Goal: Information Seeking & Learning: Learn about a topic

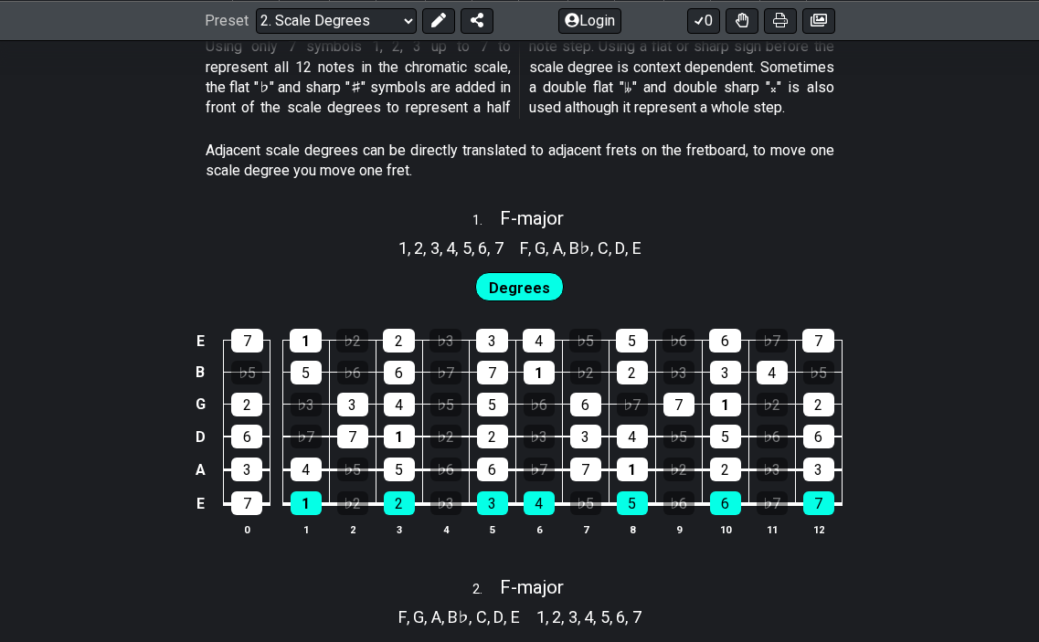
scroll to position [1097, 0]
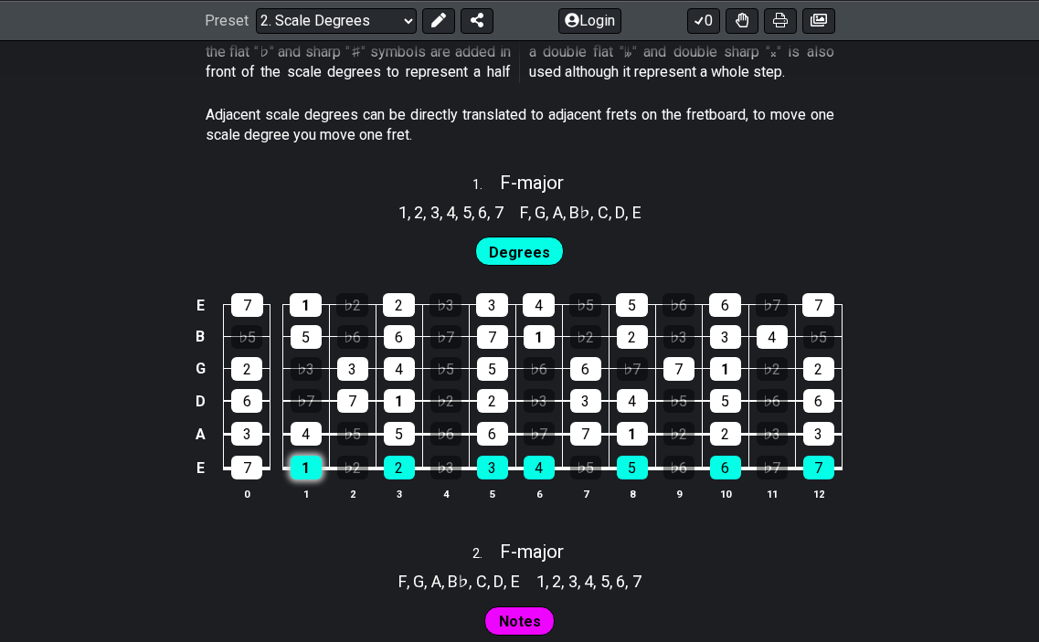
click at [303, 463] on div "1" at bounding box center [306, 468] width 31 height 24
click at [394, 467] on div "2" at bounding box center [399, 468] width 31 height 24
click at [485, 474] on div "3" at bounding box center [492, 468] width 31 height 24
click at [546, 472] on div "4" at bounding box center [539, 468] width 31 height 24
click at [637, 477] on div "5" at bounding box center [632, 468] width 31 height 24
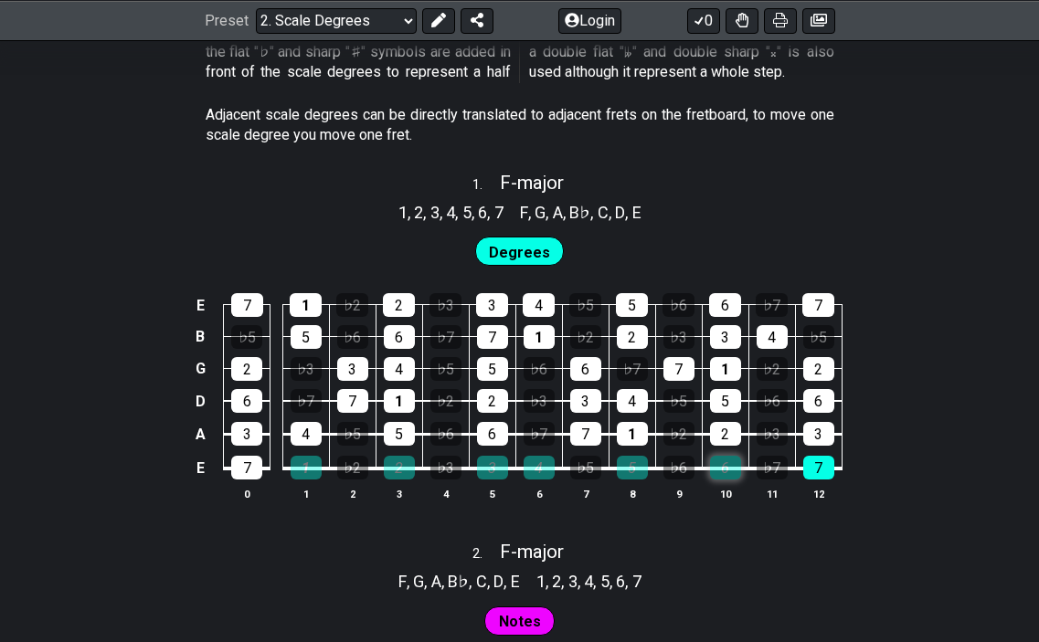
click at [733, 473] on div "6" at bounding box center [725, 468] width 31 height 24
click at [822, 466] on div "7" at bounding box center [818, 468] width 31 height 24
click at [450, 399] on div "♭2" at bounding box center [445, 401] width 31 height 24
click at [453, 400] on div "♭2" at bounding box center [445, 401] width 31 height 24
click at [460, 404] on div "♭2" at bounding box center [445, 401] width 31 height 24
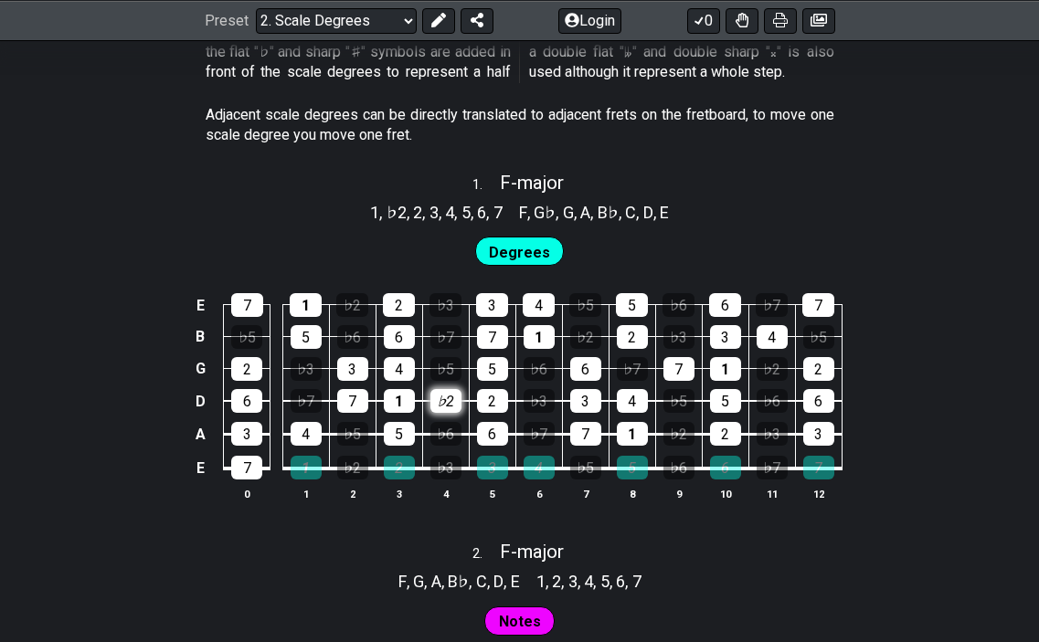
click at [460, 404] on div "♭2" at bounding box center [445, 401] width 31 height 24
click at [300, 459] on div "1" at bounding box center [306, 468] width 31 height 24
click at [403, 469] on div "2" at bounding box center [399, 468] width 31 height 24
click at [494, 468] on div "3" at bounding box center [492, 468] width 31 height 24
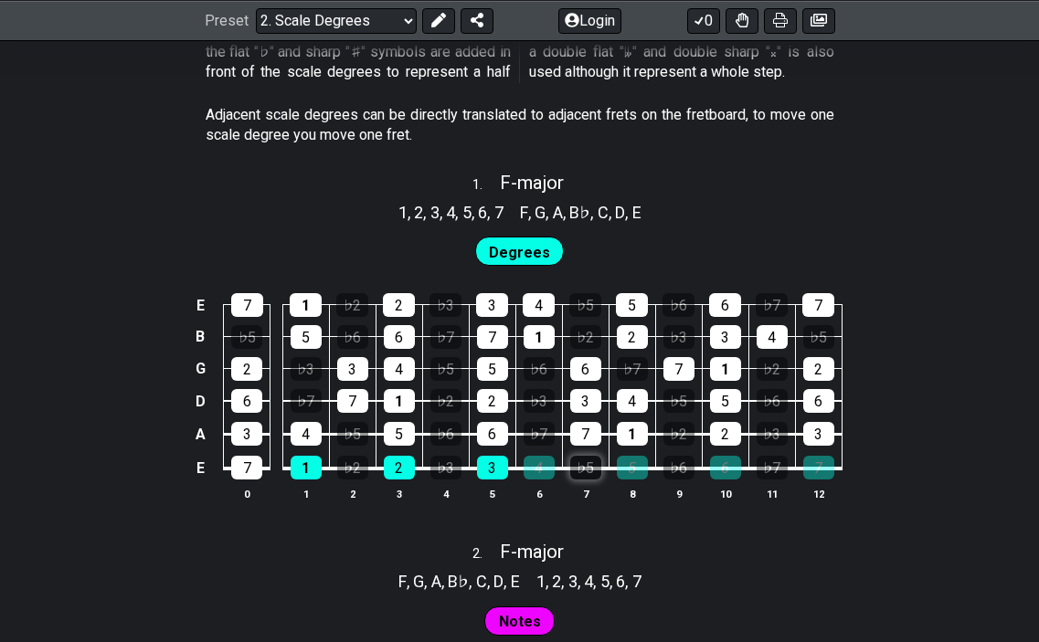
drag, startPoint x: 536, startPoint y: 463, endPoint x: 582, endPoint y: 463, distance: 45.7
click at [537, 463] on div "4" at bounding box center [539, 468] width 31 height 24
click at [631, 466] on div "5" at bounding box center [632, 468] width 31 height 24
drag, startPoint x: 729, startPoint y: 466, endPoint x: 761, endPoint y: 466, distance: 32.0
click at [730, 466] on div "6" at bounding box center [725, 468] width 31 height 24
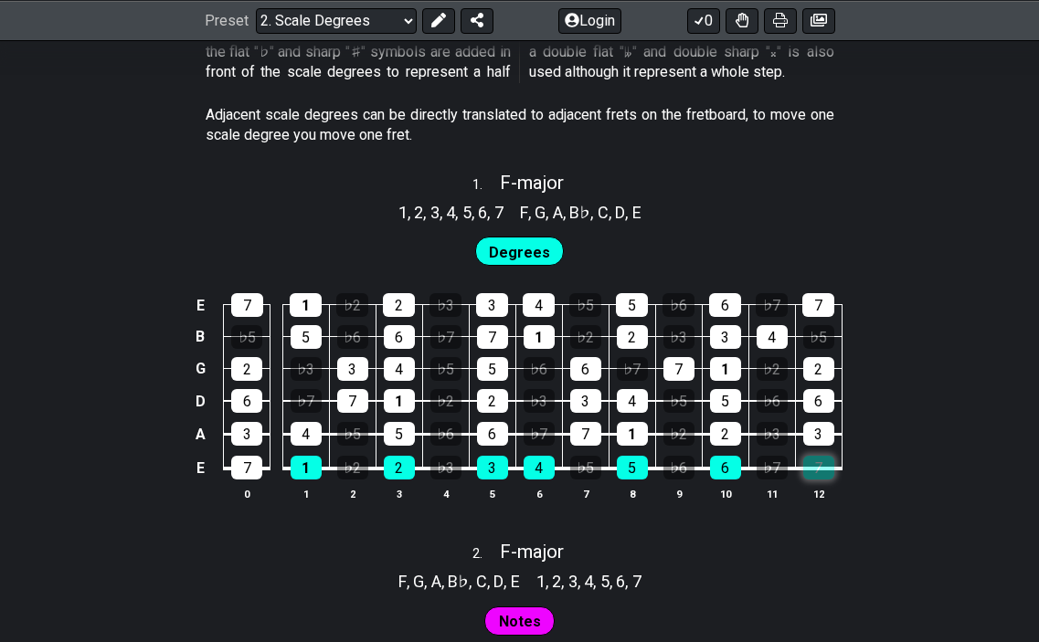
click at [817, 469] on div "7" at bounding box center [818, 468] width 31 height 24
click at [345, 398] on div "7" at bounding box center [352, 401] width 31 height 24
click at [346, 398] on div "7" at bounding box center [352, 401] width 31 height 24
click at [404, 405] on div "1" at bounding box center [399, 401] width 31 height 24
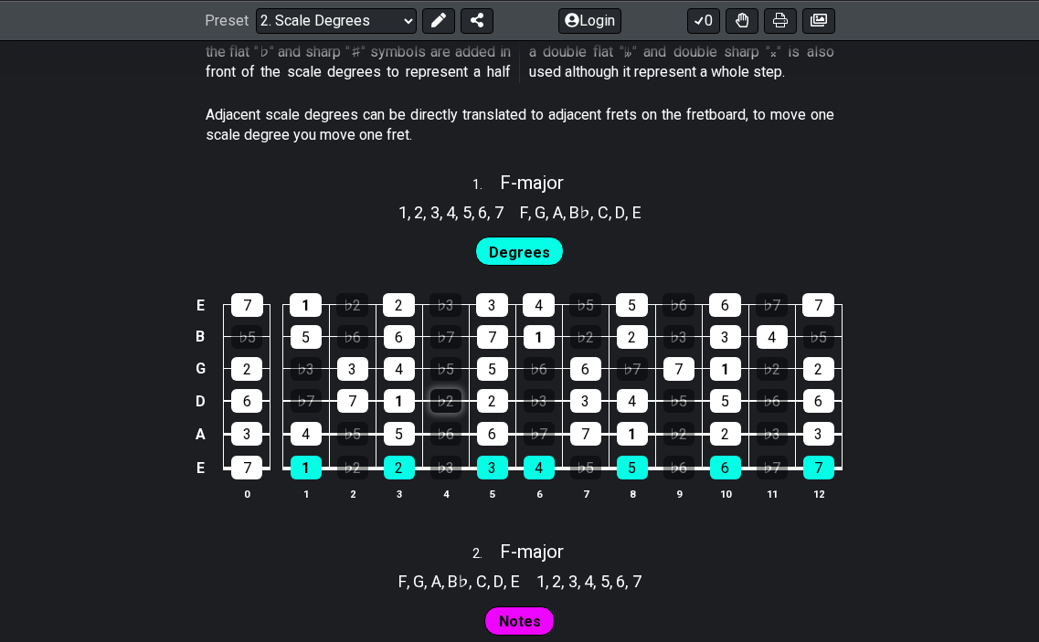
click at [453, 405] on div "♭2" at bounding box center [445, 401] width 31 height 24
click at [452, 405] on div "♭2" at bounding box center [445, 401] width 31 height 24
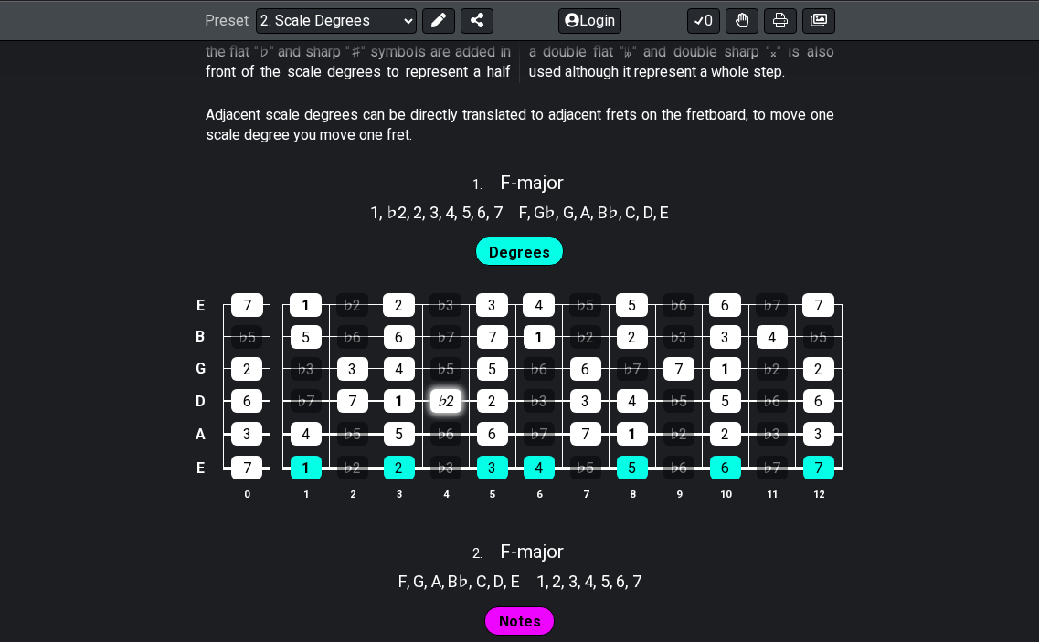
click at [452, 405] on div "♭2" at bounding box center [445, 401] width 31 height 24
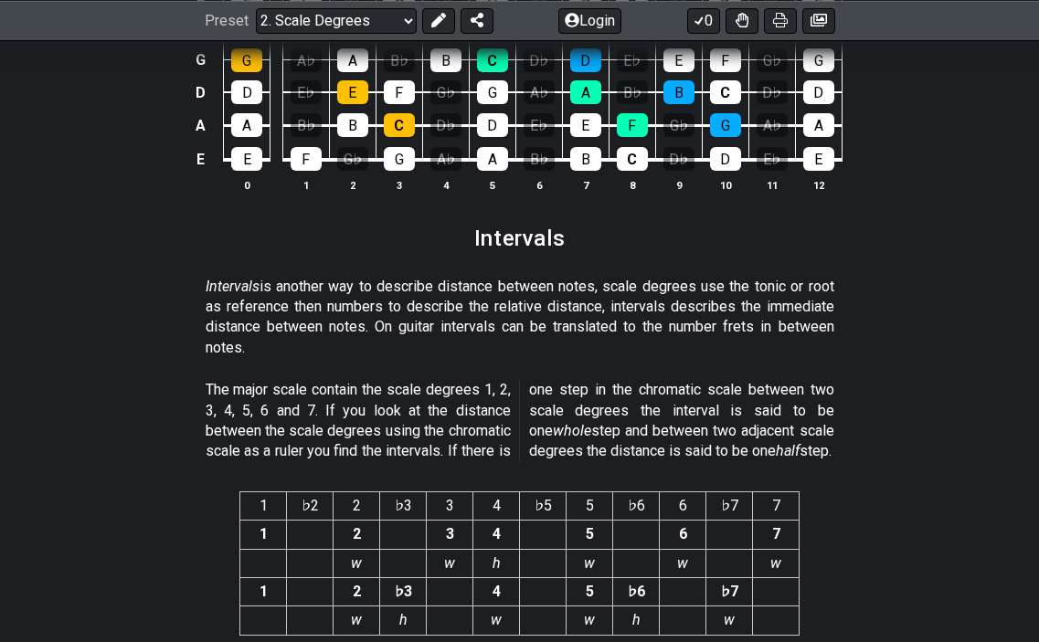
scroll to position [4569, 0]
